Goal: Find specific page/section: Find specific page/section

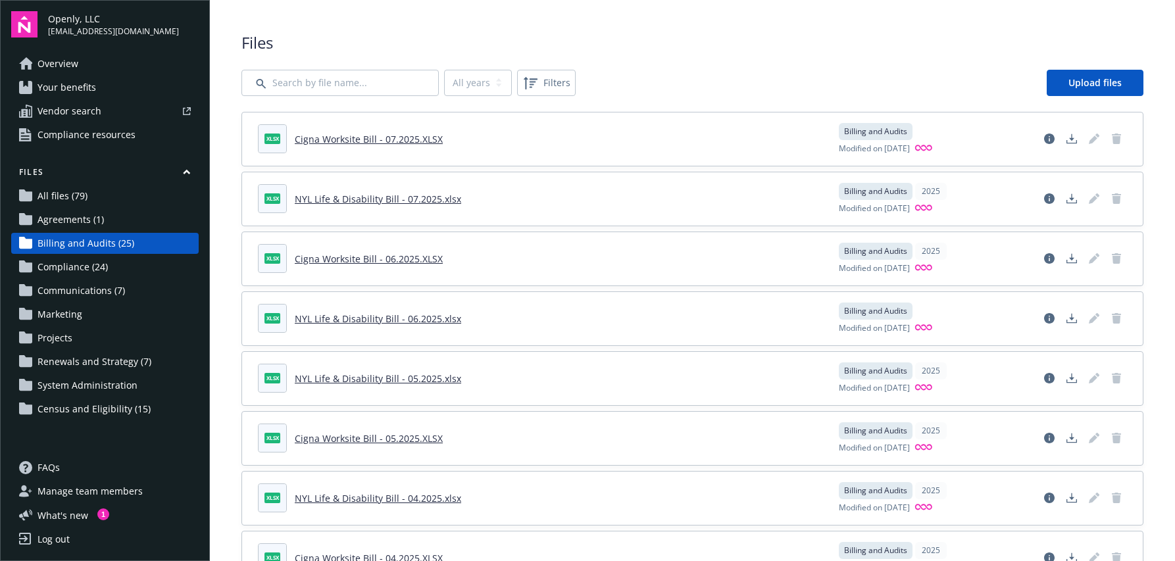
click at [67, 199] on span "All files (79)" at bounding box center [63, 196] width 50 height 21
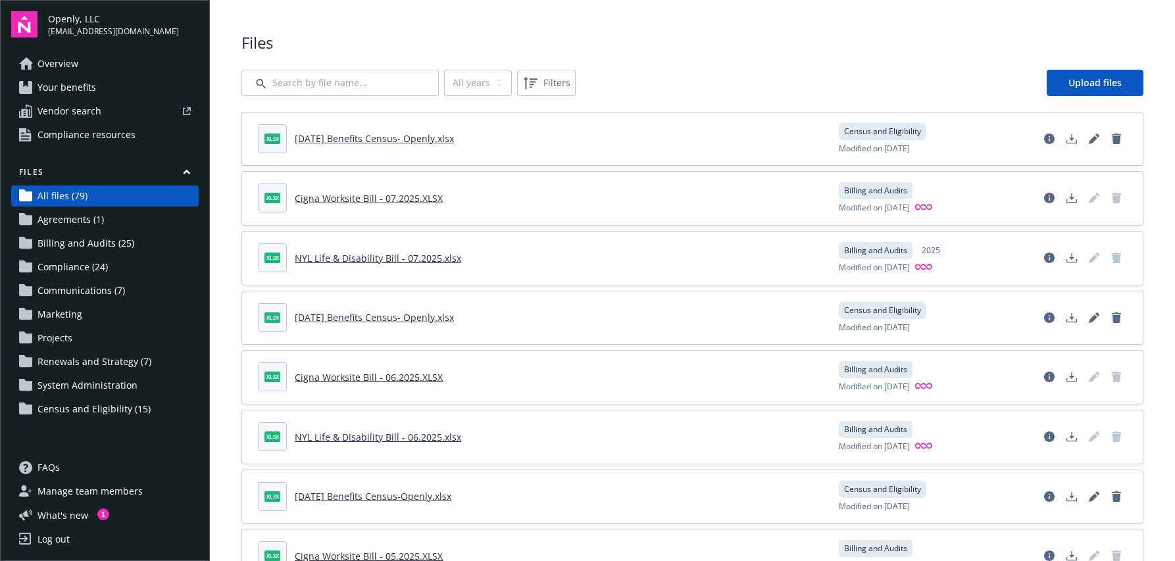
click at [81, 238] on span "Billing and Audits (25)" at bounding box center [86, 243] width 97 height 21
